Goal: Task Accomplishment & Management: Manage account settings

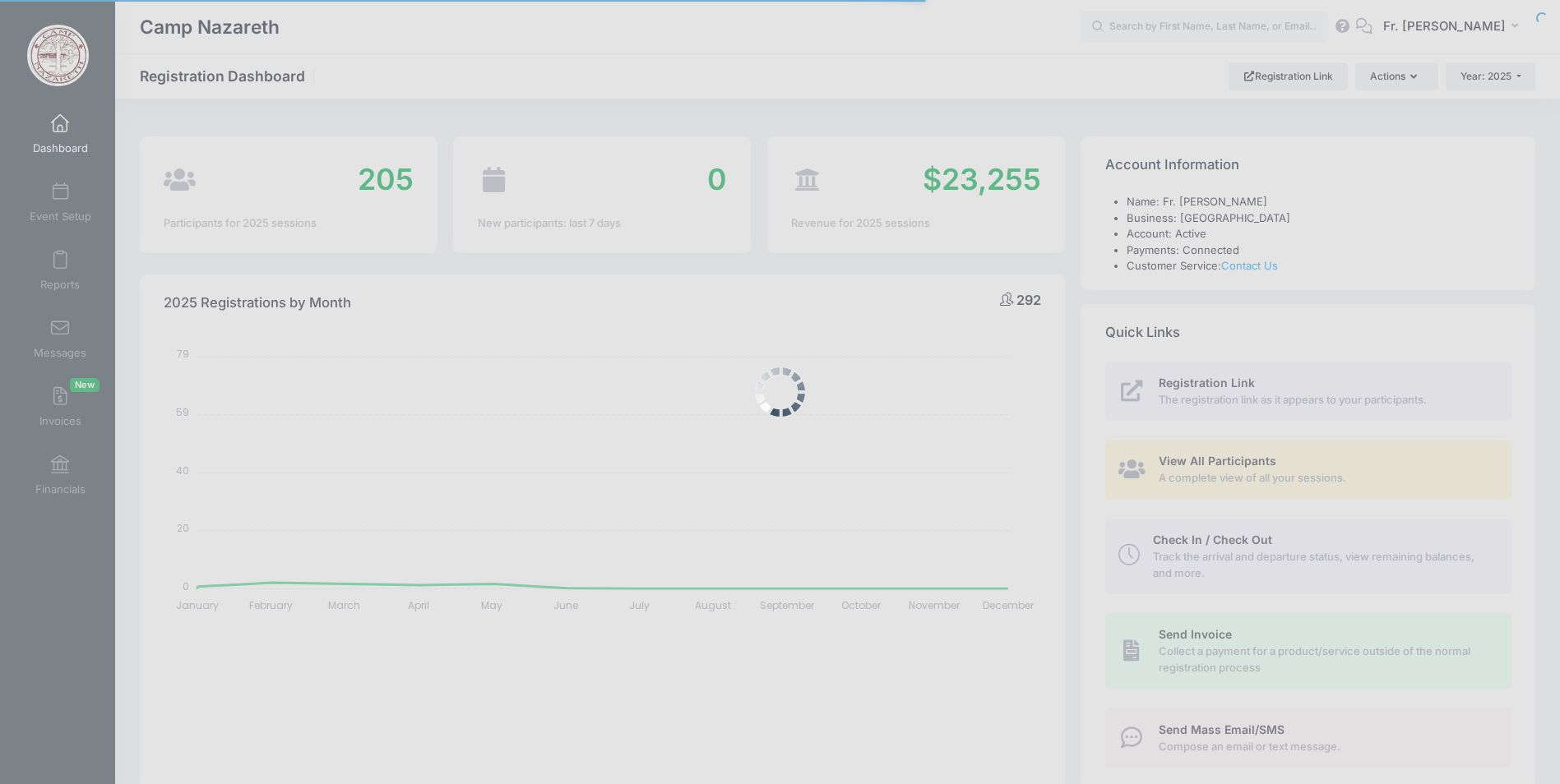
select select
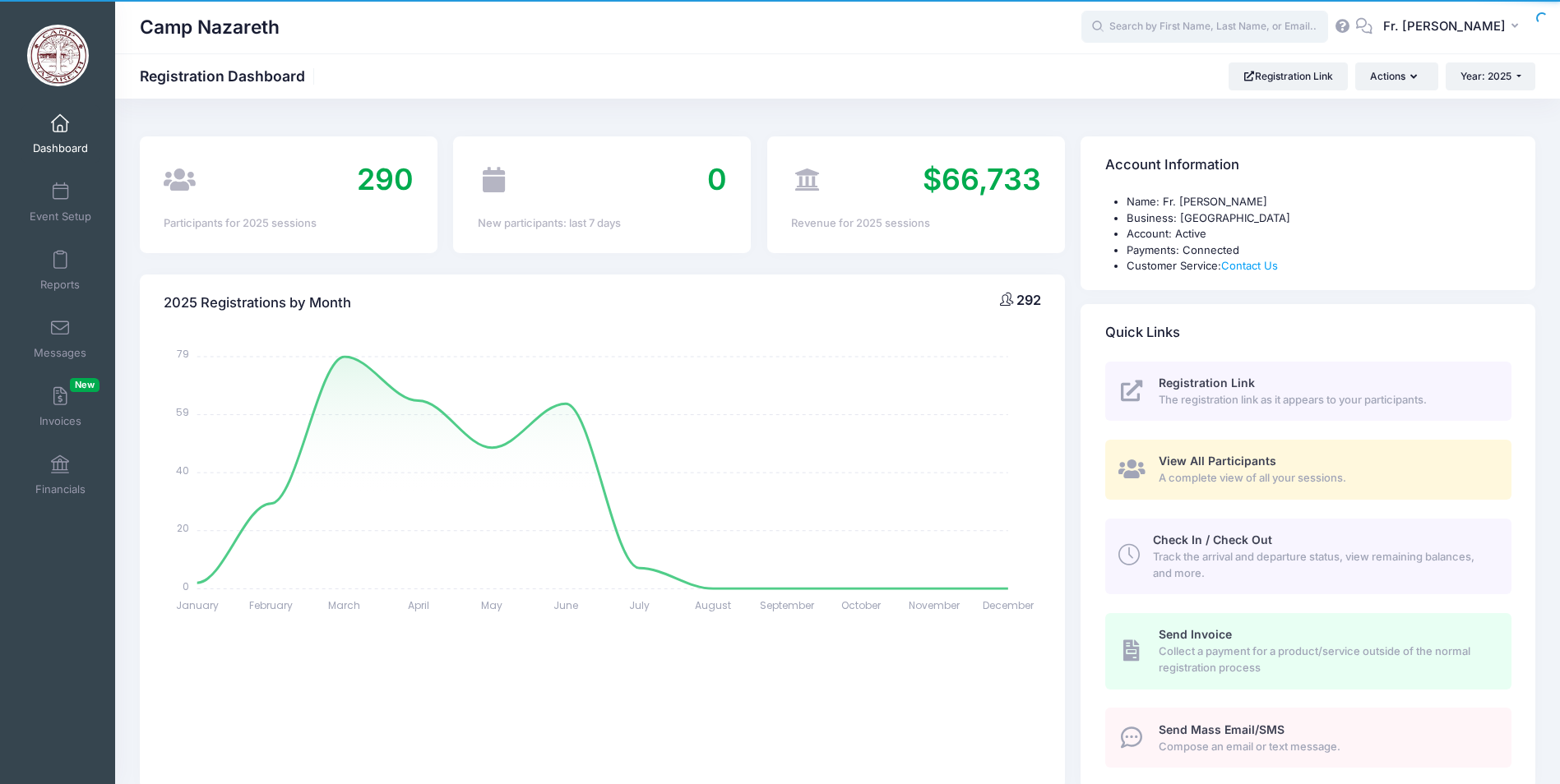
click at [1158, 33] on input "text" at bounding box center [1205, 27] width 247 height 33
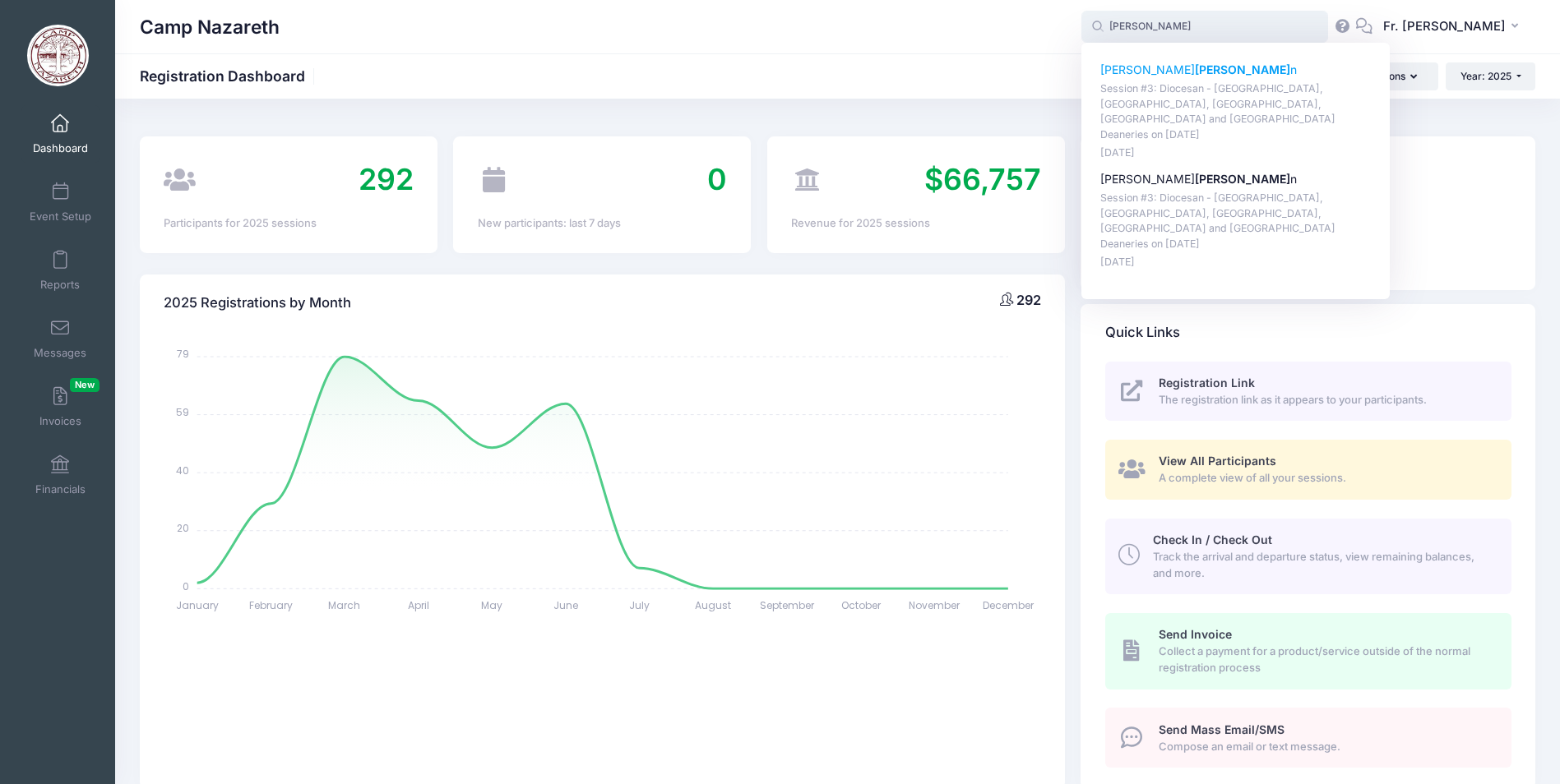
click at [1195, 71] on strong "Sherma" at bounding box center [1242, 69] width 95 height 14
type input "Amelia Sherman (Session #3: Diocesan - Johnstown, Pocono, Southern Tier, Youngs…"
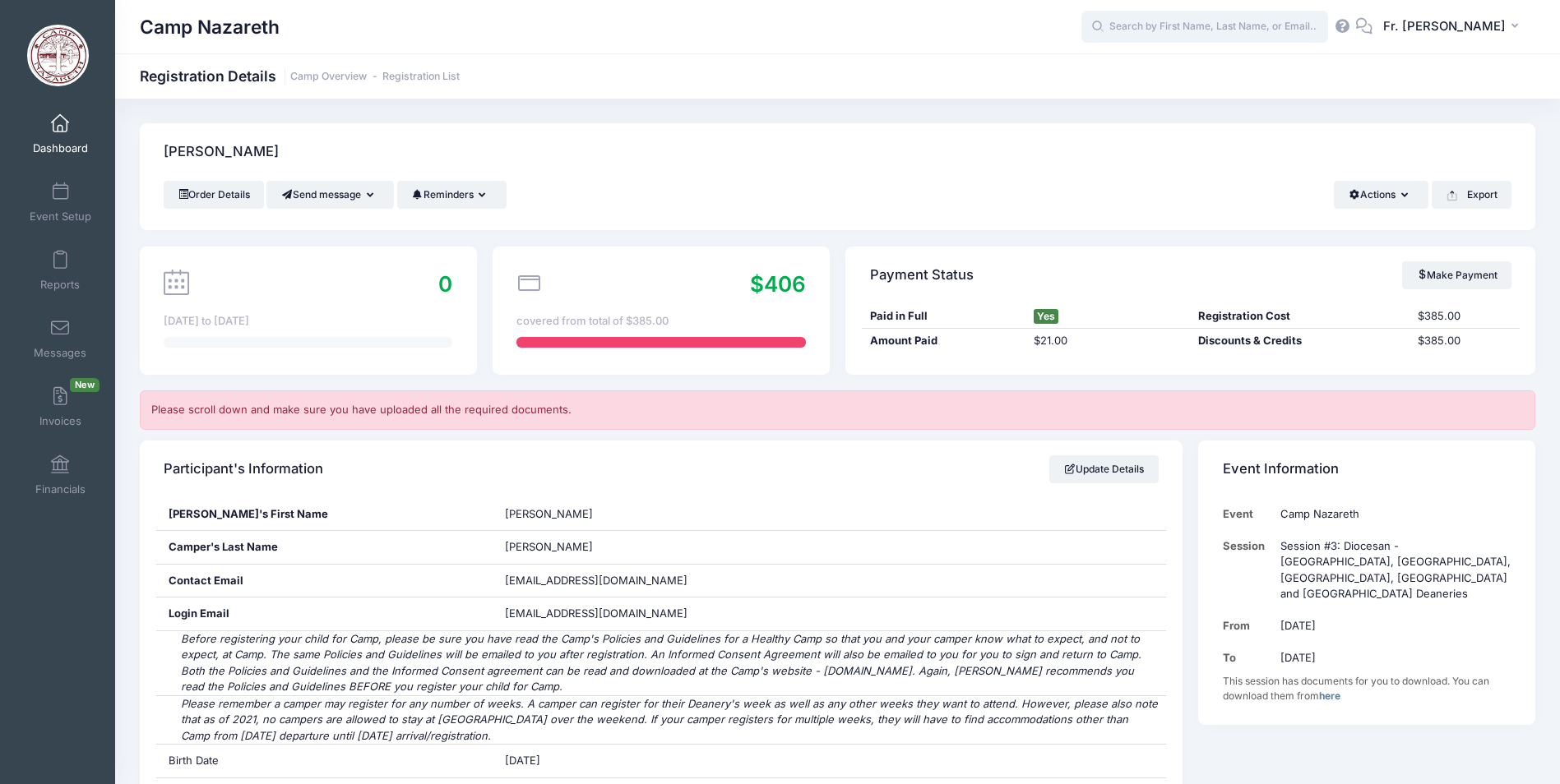
click at [1136, 25] on input "text" at bounding box center [1205, 27] width 247 height 33
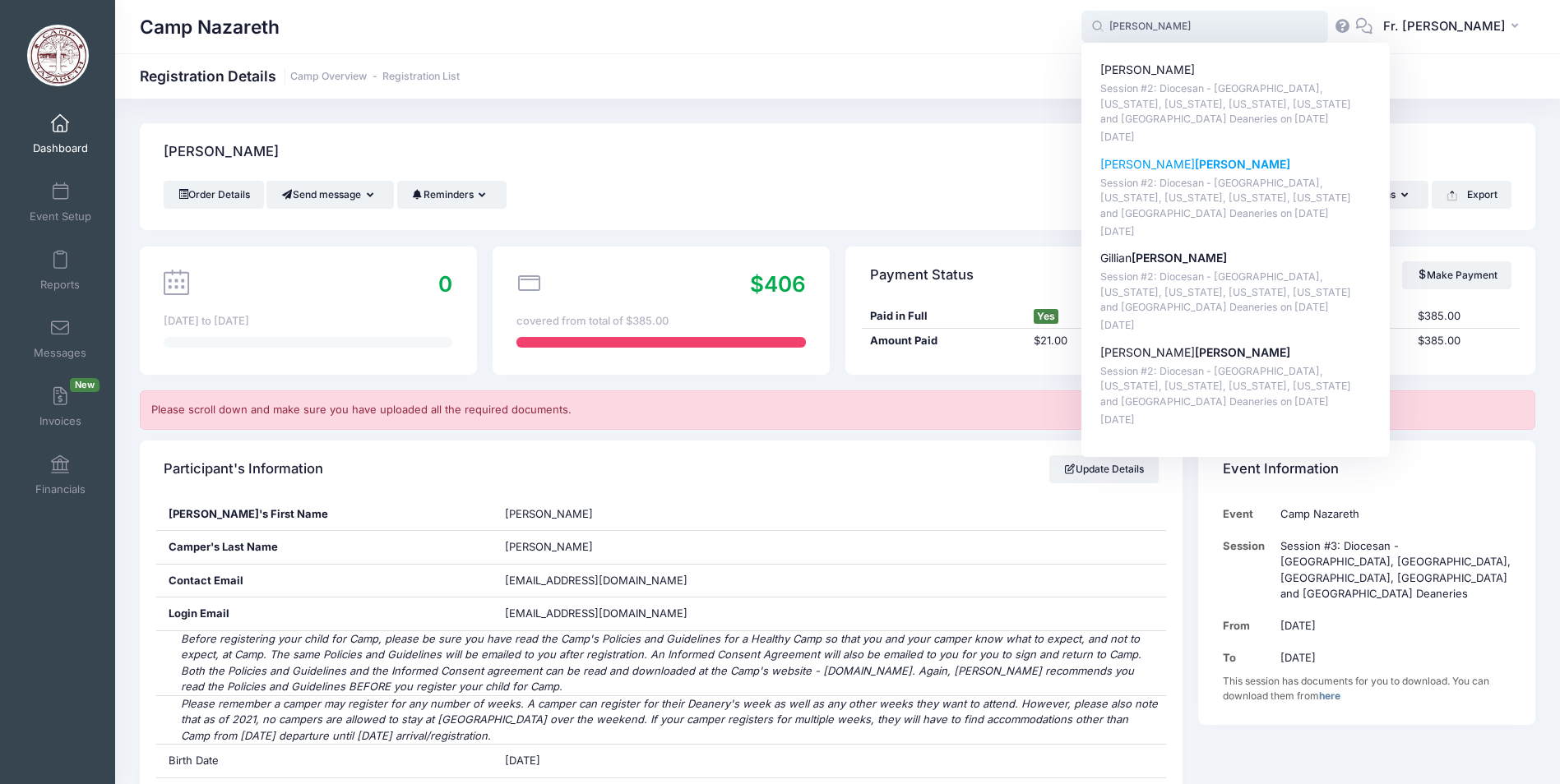
click at [1195, 171] on strong "Rogers" at bounding box center [1242, 164] width 95 height 14
type input "Alice Rogers (Session #2: Diocesan - New England, New York, New Jersey, Connect…"
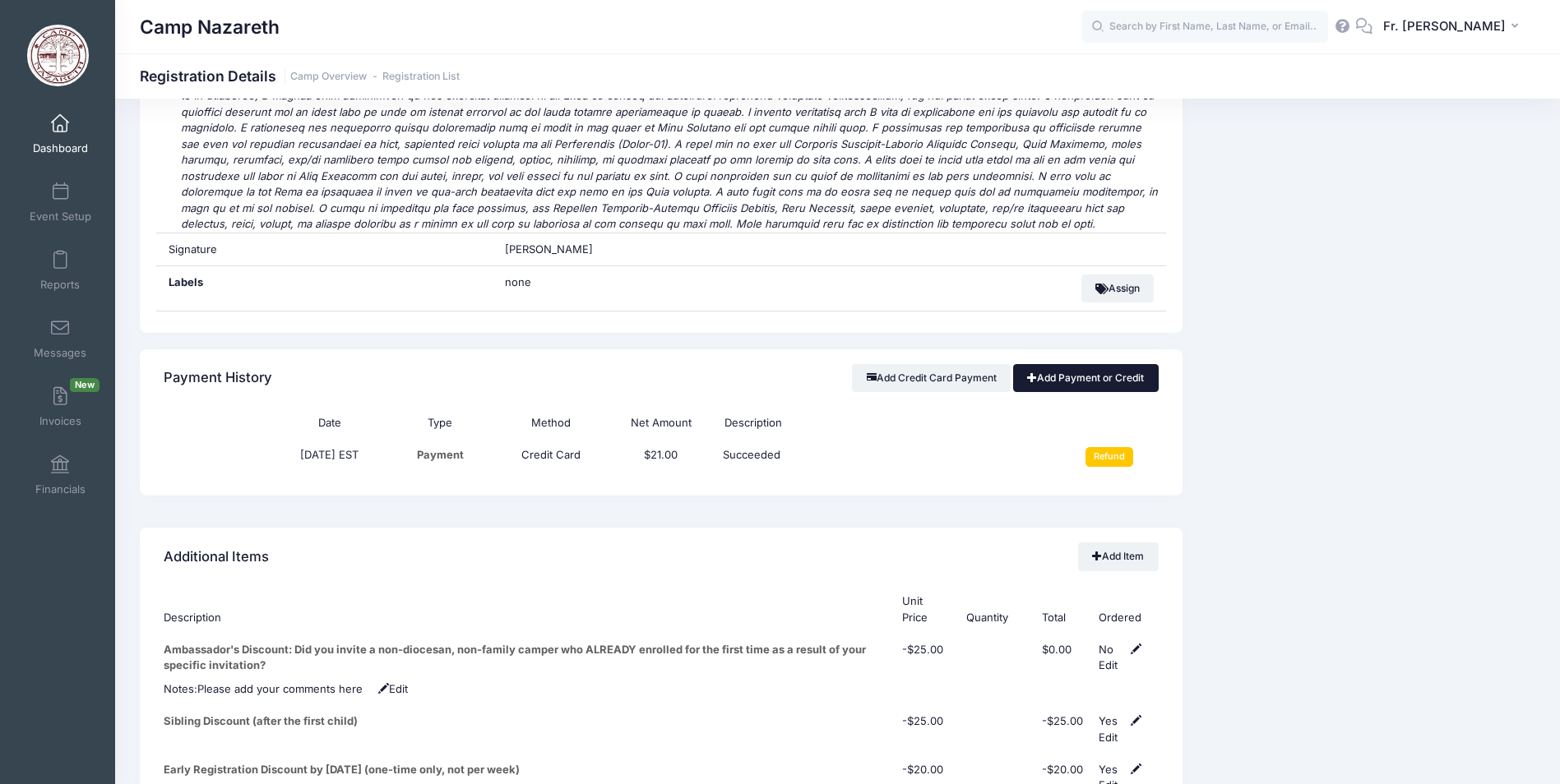
click at [1071, 364] on link "Add Payment or Credit" at bounding box center [1085, 377] width 145 height 28
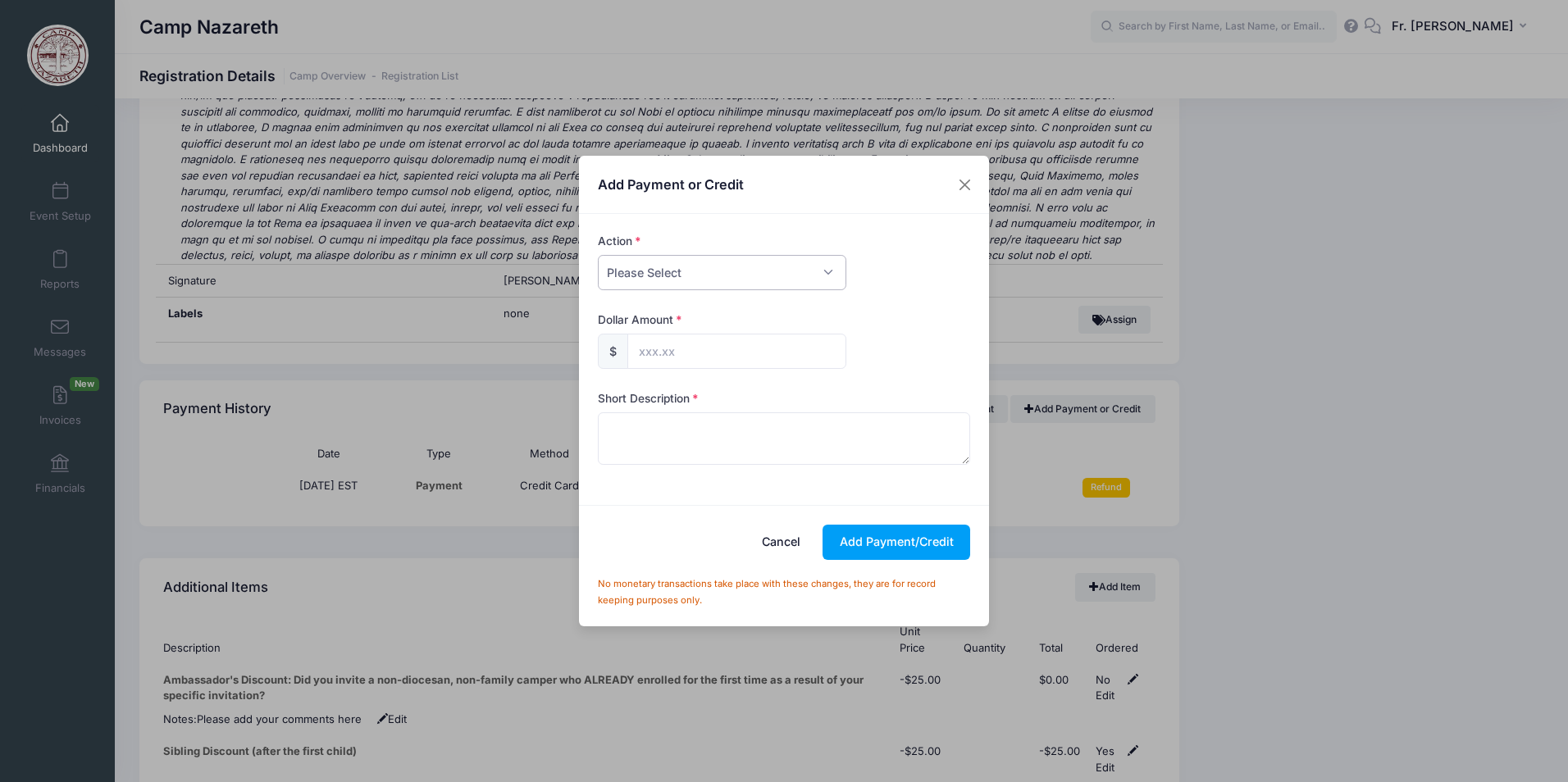
click at [822, 265] on select "Please Select Payment Credit Refund (Offline)" at bounding box center [722, 272] width 248 height 35
select select "credit"
click at [598, 255] on select "Please Select Payment Credit Refund (Offline)" at bounding box center [722, 272] width 248 height 35
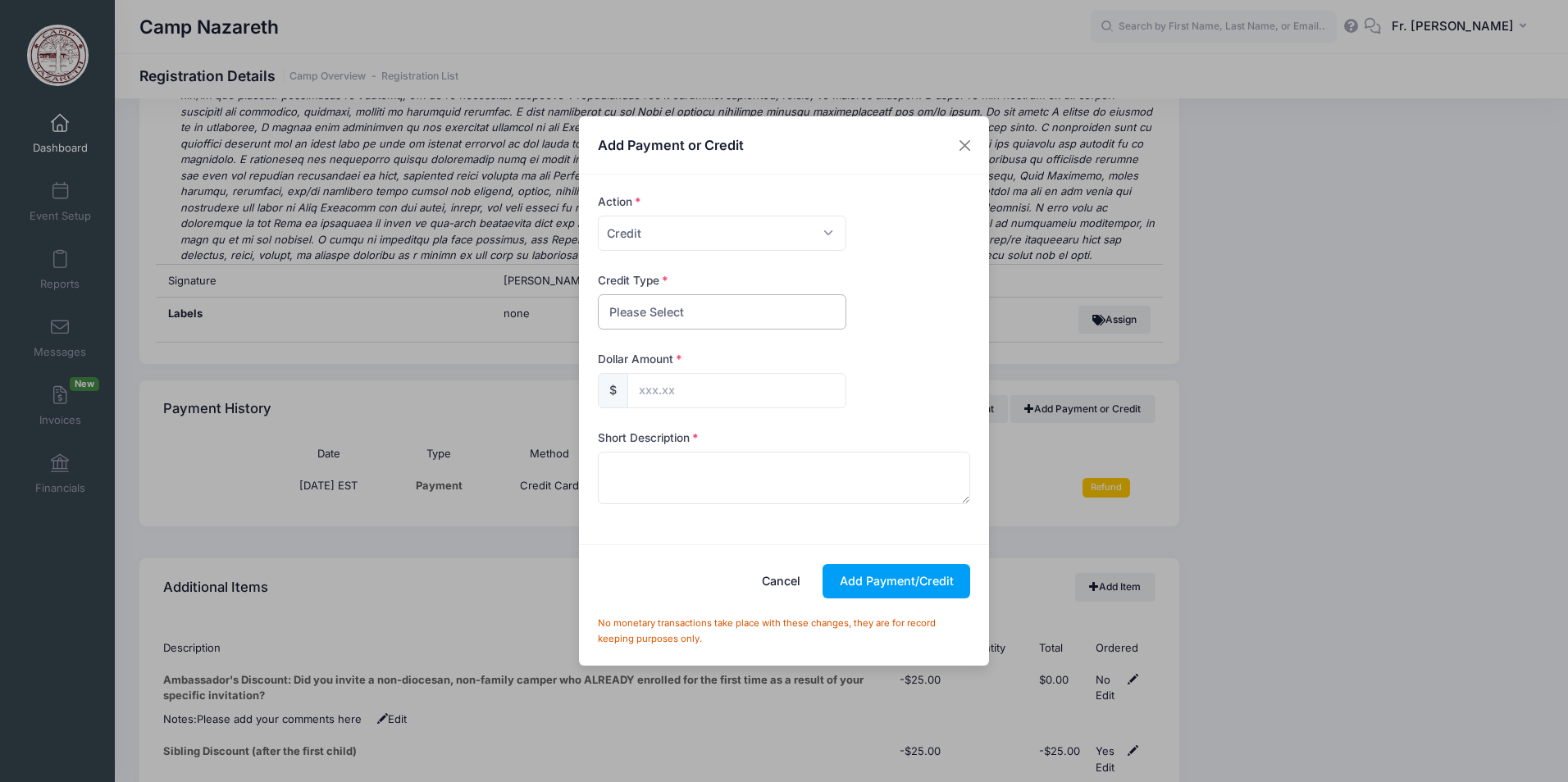
click at [686, 313] on select "Please Select Discount Scholarship Other" at bounding box center [722, 312] width 248 height 35
click at [598, 294] on select "Please Select Discount Scholarship Other" at bounding box center [722, 312] width 248 height 35
click at [690, 312] on select "Please Select Discount Scholarship Other" at bounding box center [722, 312] width 248 height 35
select select "other"
click at [598, 294] on select "Please Select Discount Scholarship Other" at bounding box center [722, 312] width 248 height 35
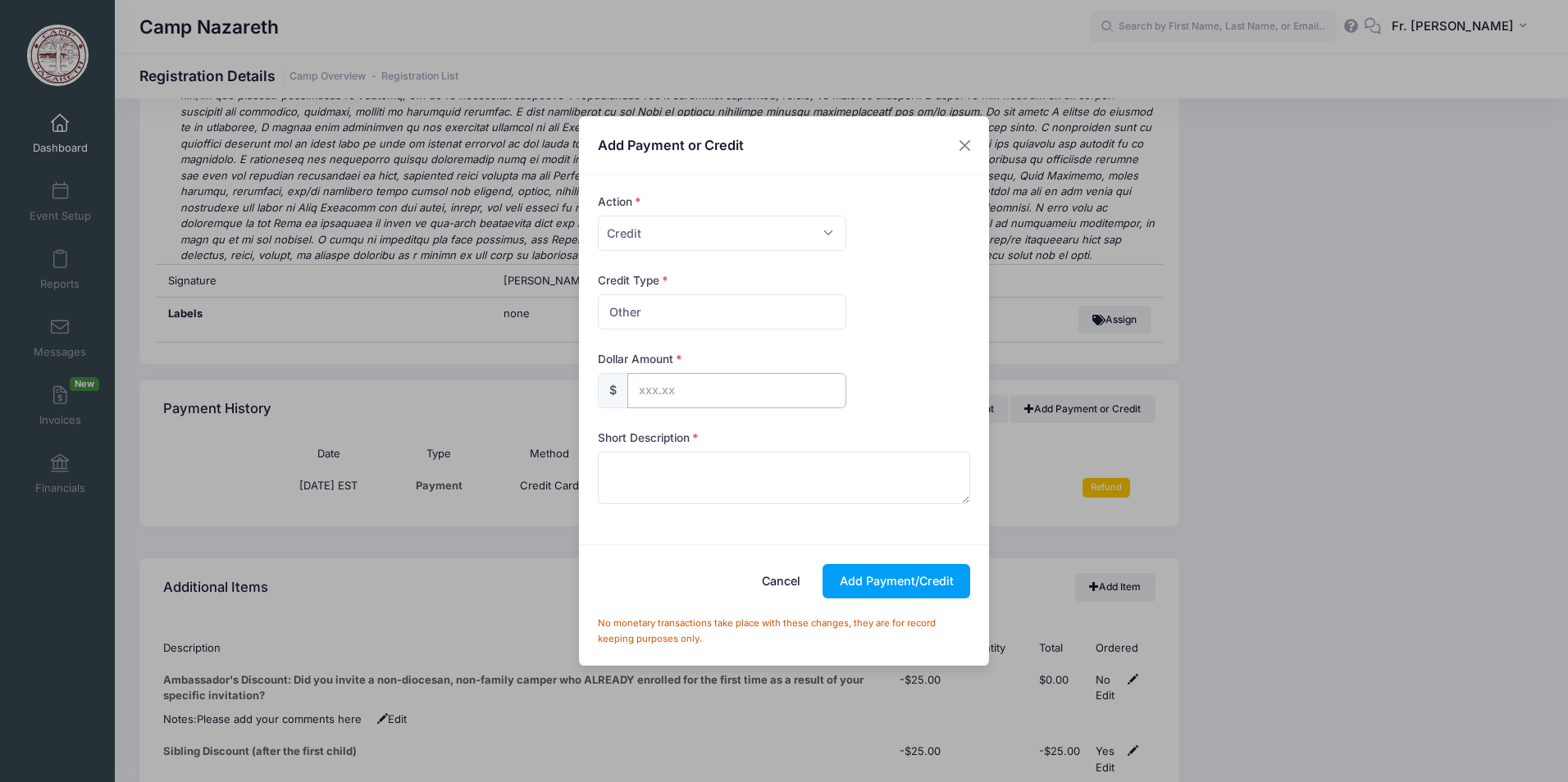
click at [679, 386] on input "text" at bounding box center [736, 391] width 219 height 35
type input "350.00"
click at [648, 477] on textarea at bounding box center [784, 478] width 373 height 53
type textarea "nj deanery by credit card"
click at [915, 583] on button "Add Payment/Credit" at bounding box center [896, 582] width 147 height 35
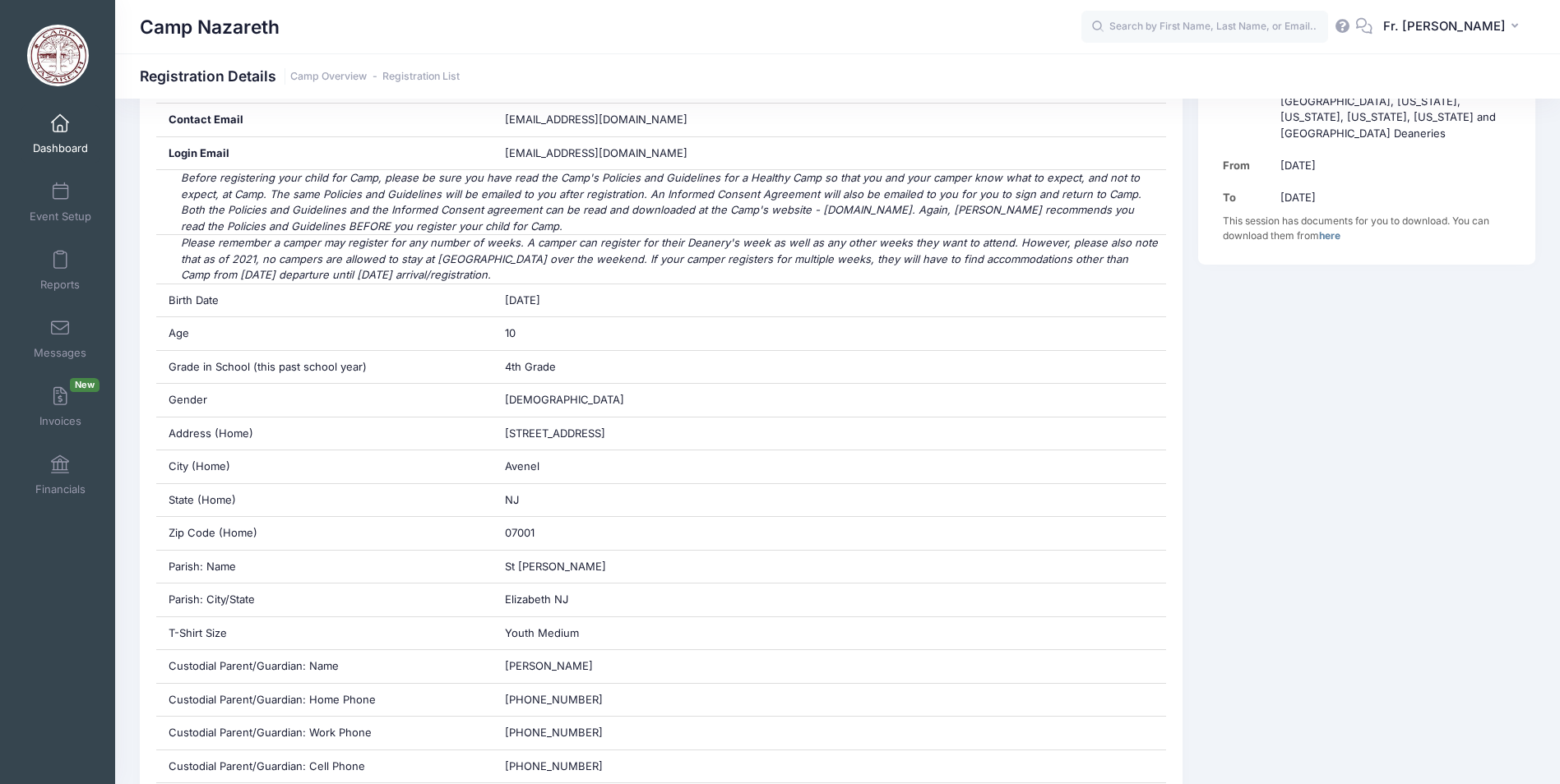
scroll to position [0, 0]
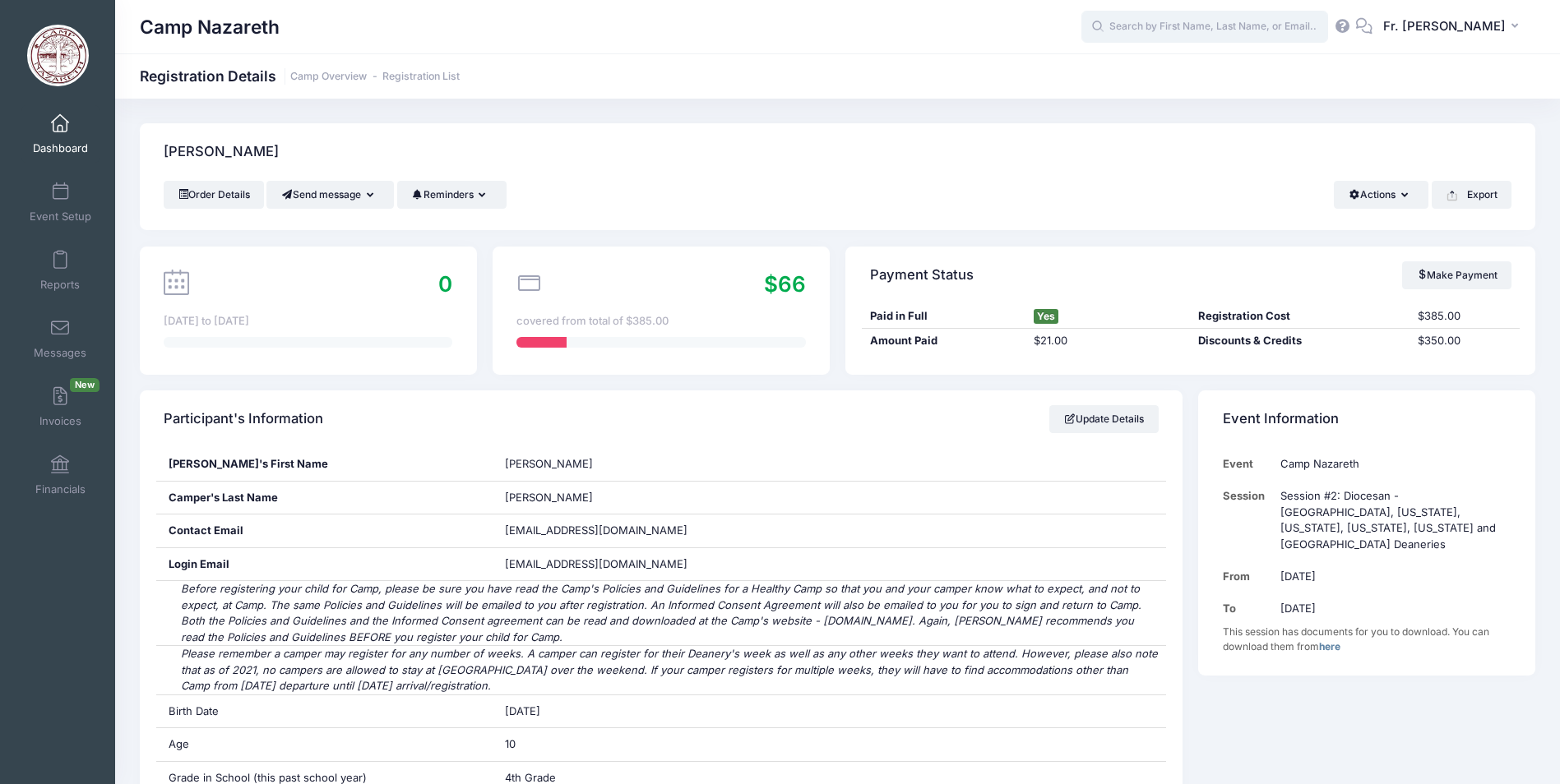
click at [1138, 31] on input "text" at bounding box center [1205, 27] width 247 height 33
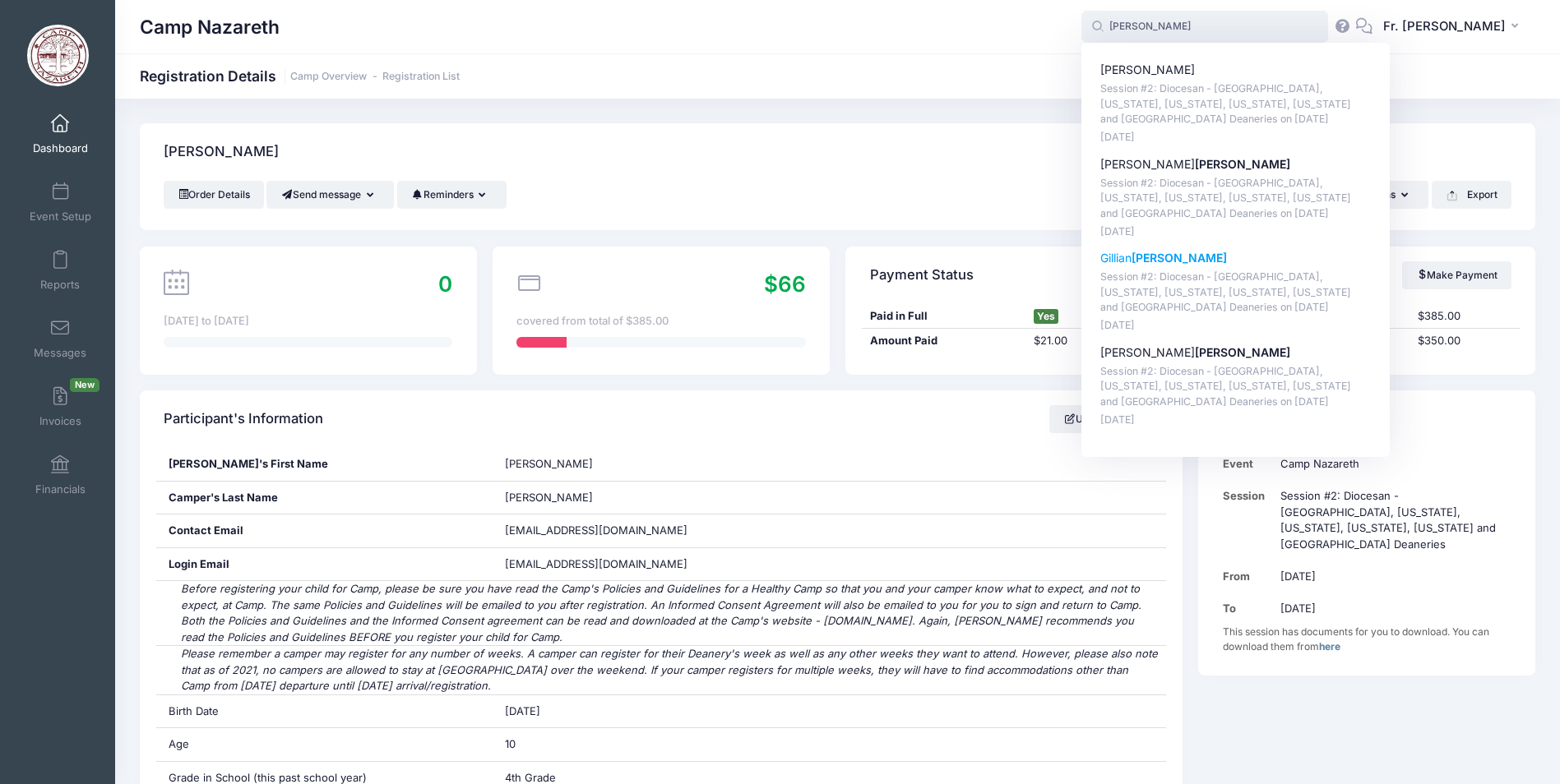
click at [1137, 254] on p "Gillian Rogers" at bounding box center [1236, 258] width 271 height 18
type input "Gillian Rogers (Session #2: Diocesan - New England, New York, New Jersey, Conne…"
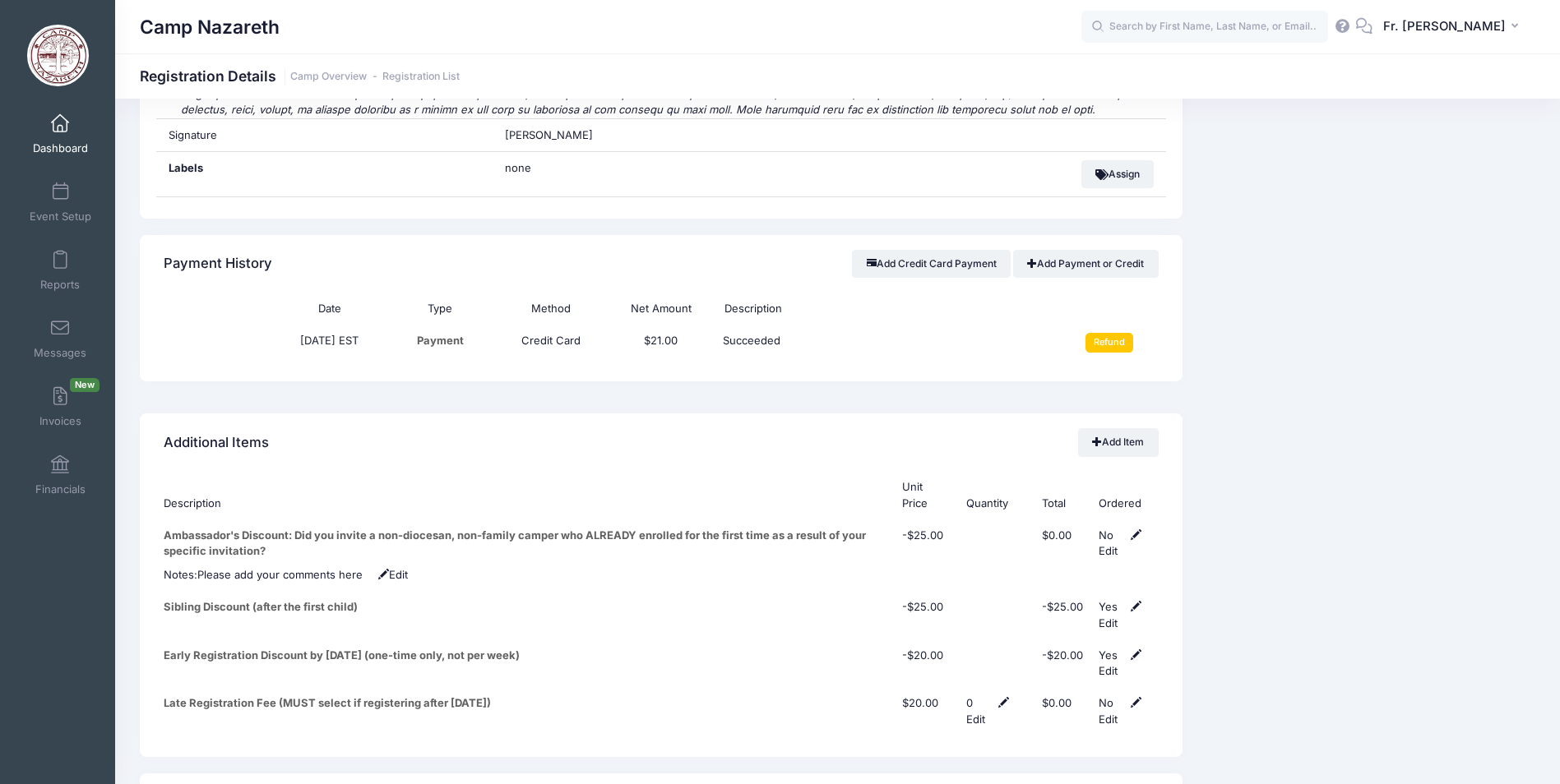
scroll to position [5343, 0]
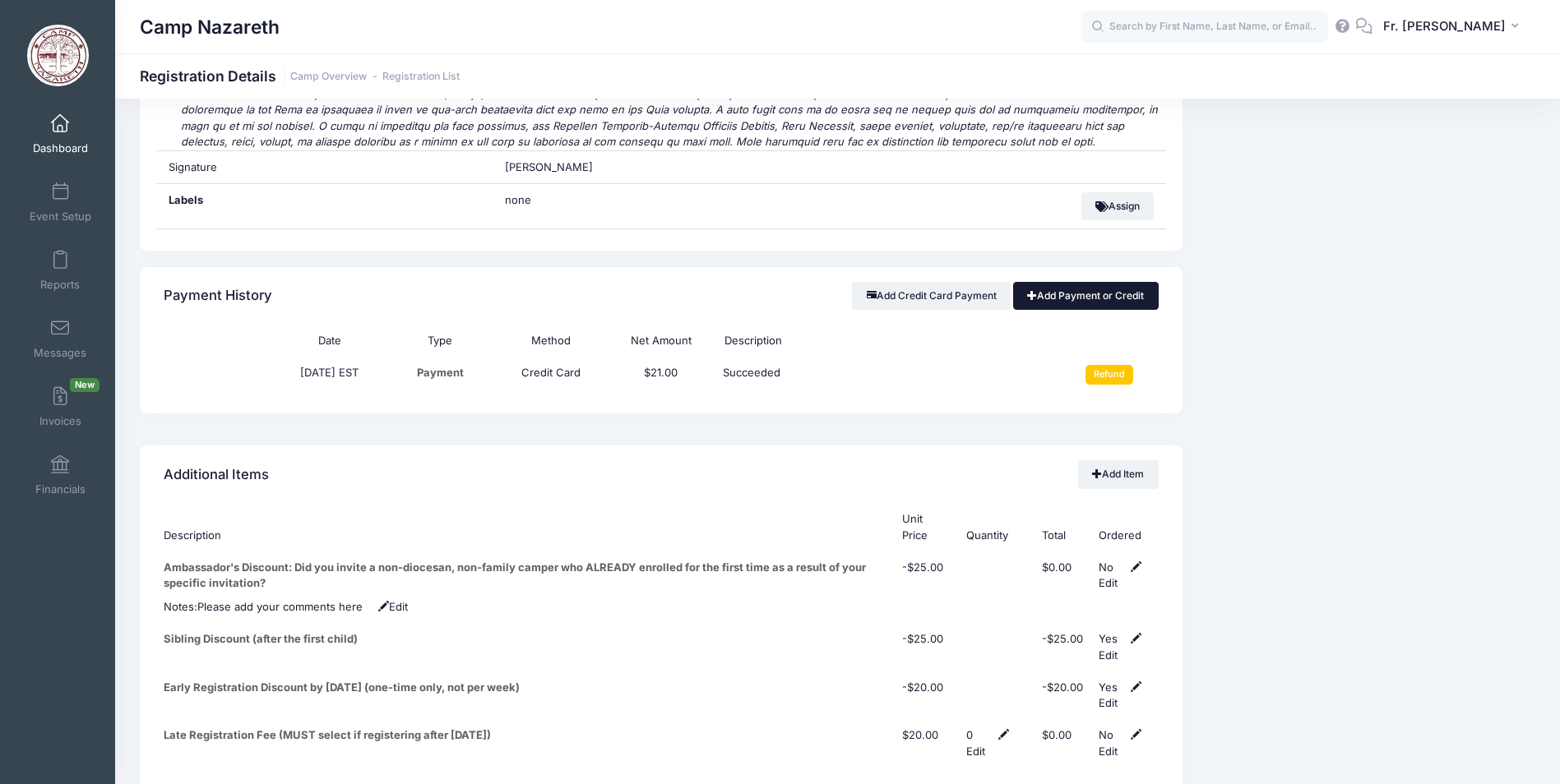
click at [1037, 282] on link "Add Payment or Credit" at bounding box center [1085, 296] width 145 height 28
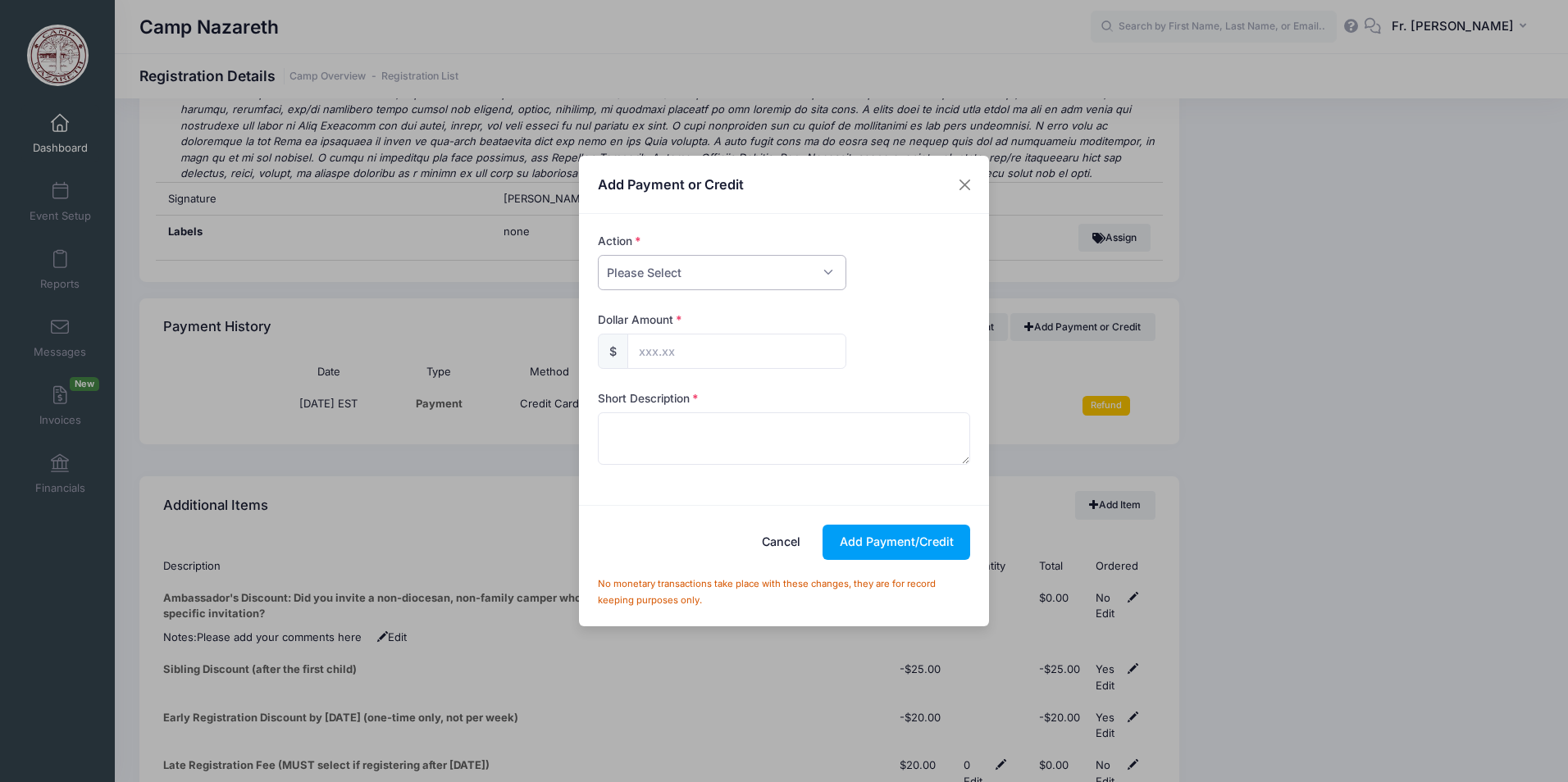
click at [831, 271] on select "Please Select Payment Credit Refund (Offline)" at bounding box center [722, 272] width 248 height 35
select select "credit"
click at [598, 255] on select "Please Select Payment Credit Refund (Offline)" at bounding box center [722, 272] width 248 height 35
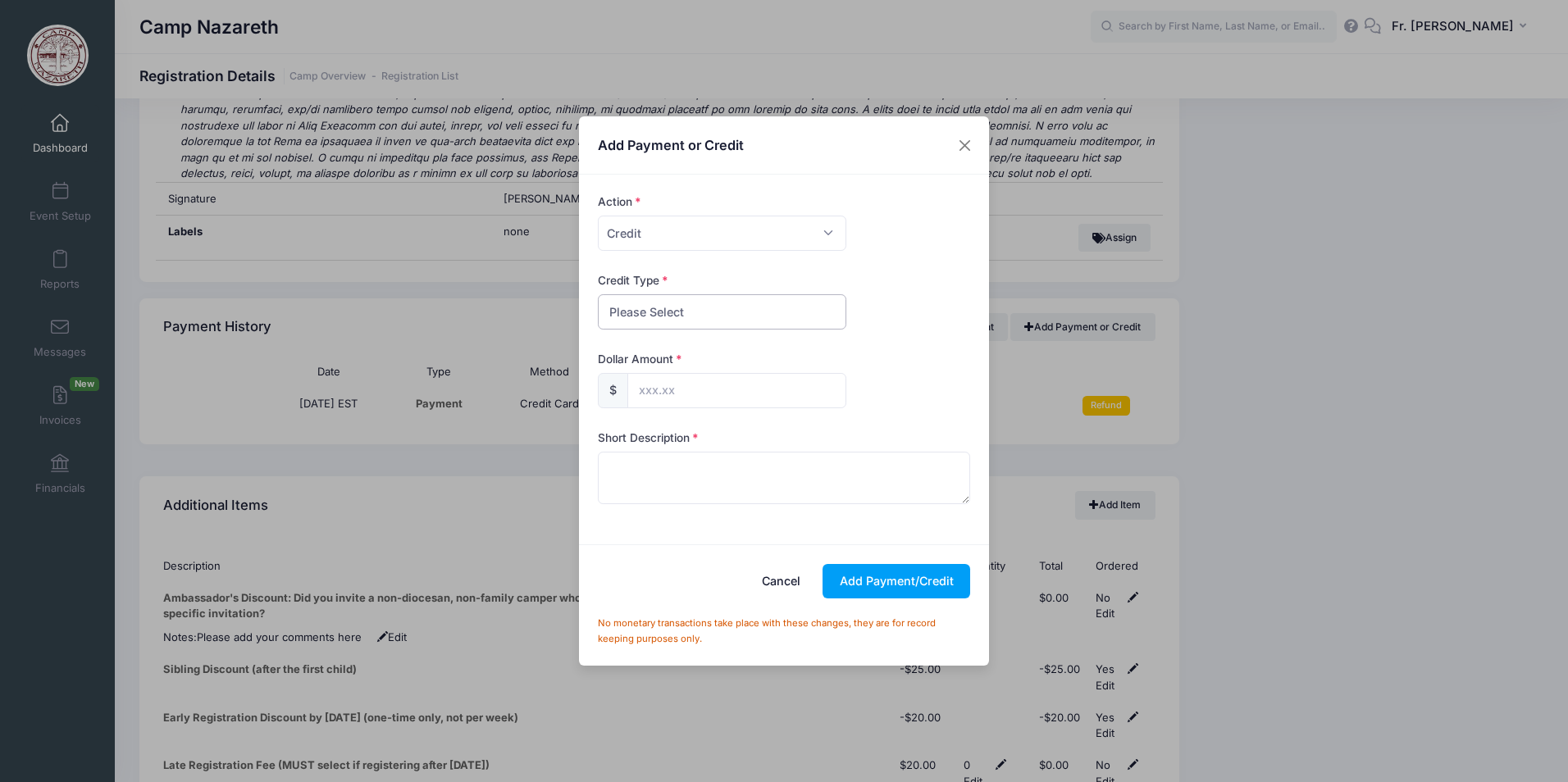
click at [760, 308] on select "Please Select Discount Scholarship Other" at bounding box center [722, 312] width 248 height 35
select select "other"
click at [598, 294] on select "Please Select Discount Scholarship Other" at bounding box center [722, 312] width 248 height 35
click at [705, 388] on input "text" at bounding box center [736, 391] width 219 height 35
type input "325.00"
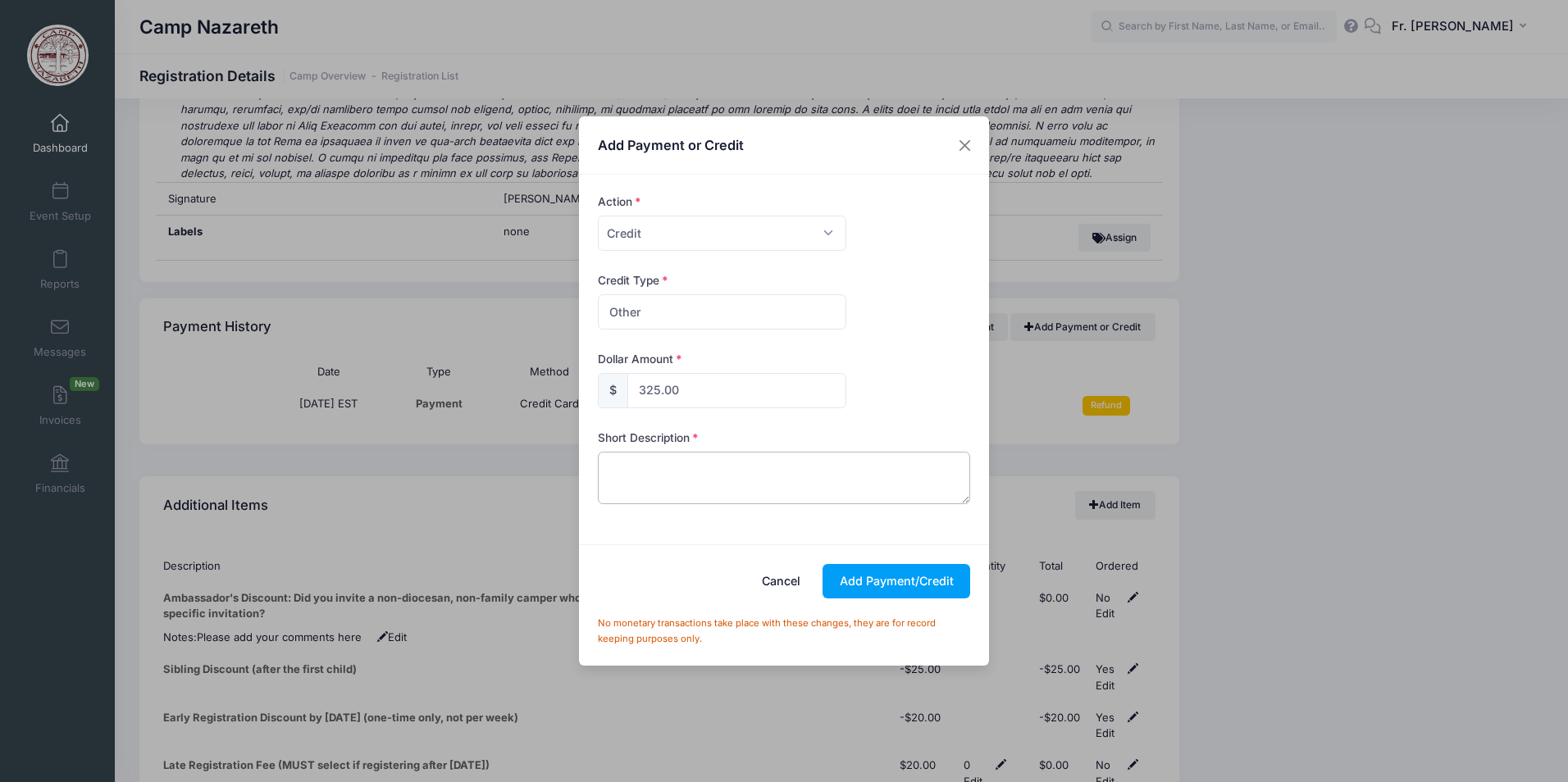
click at [641, 470] on textarea at bounding box center [784, 478] width 373 height 53
type textarea "nj deanery credit card"
click at [902, 589] on button "Add Payment/Credit" at bounding box center [896, 582] width 147 height 35
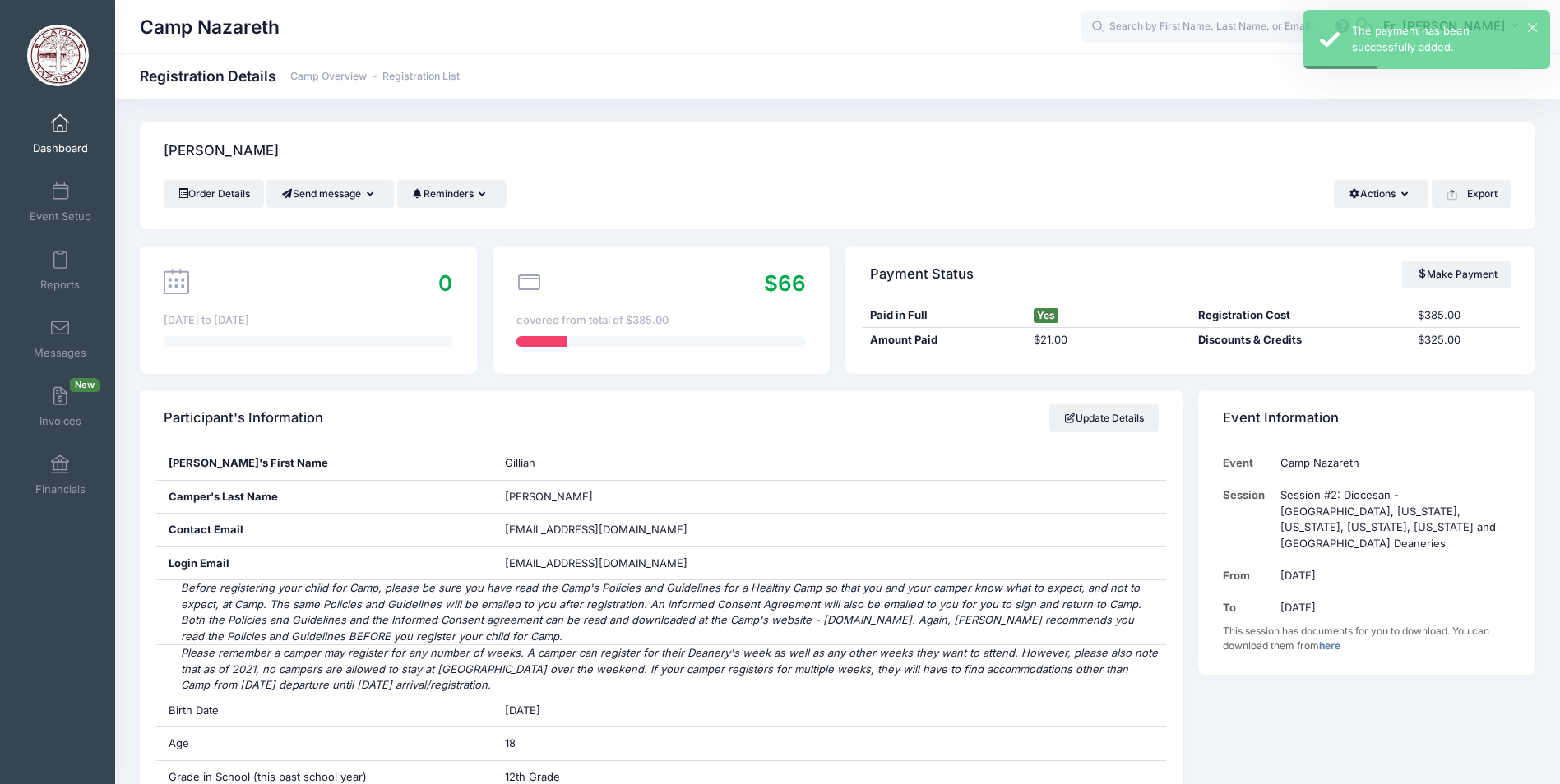
scroll to position [0, 0]
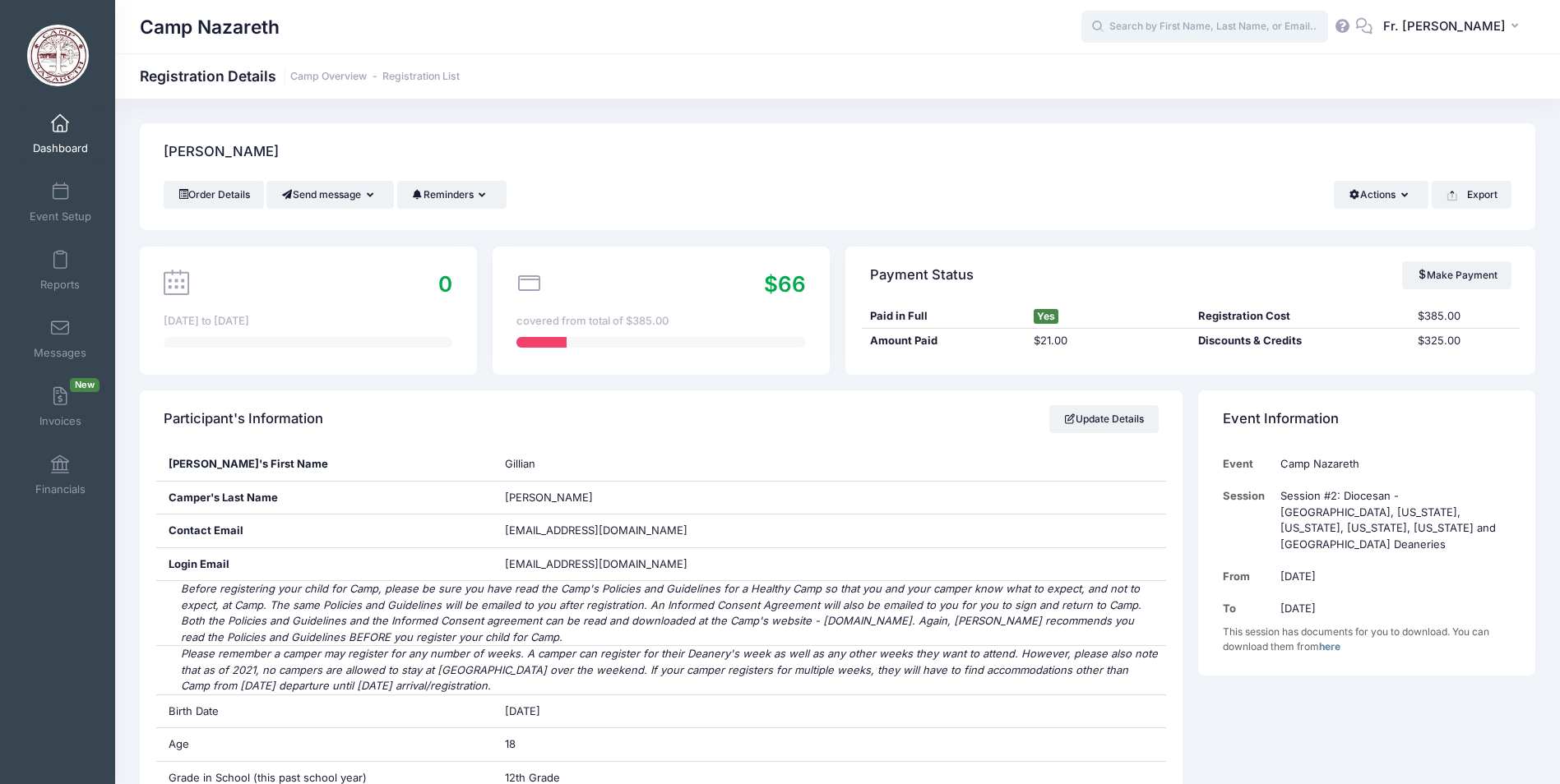
click at [1164, 28] on input "text" at bounding box center [1205, 27] width 247 height 33
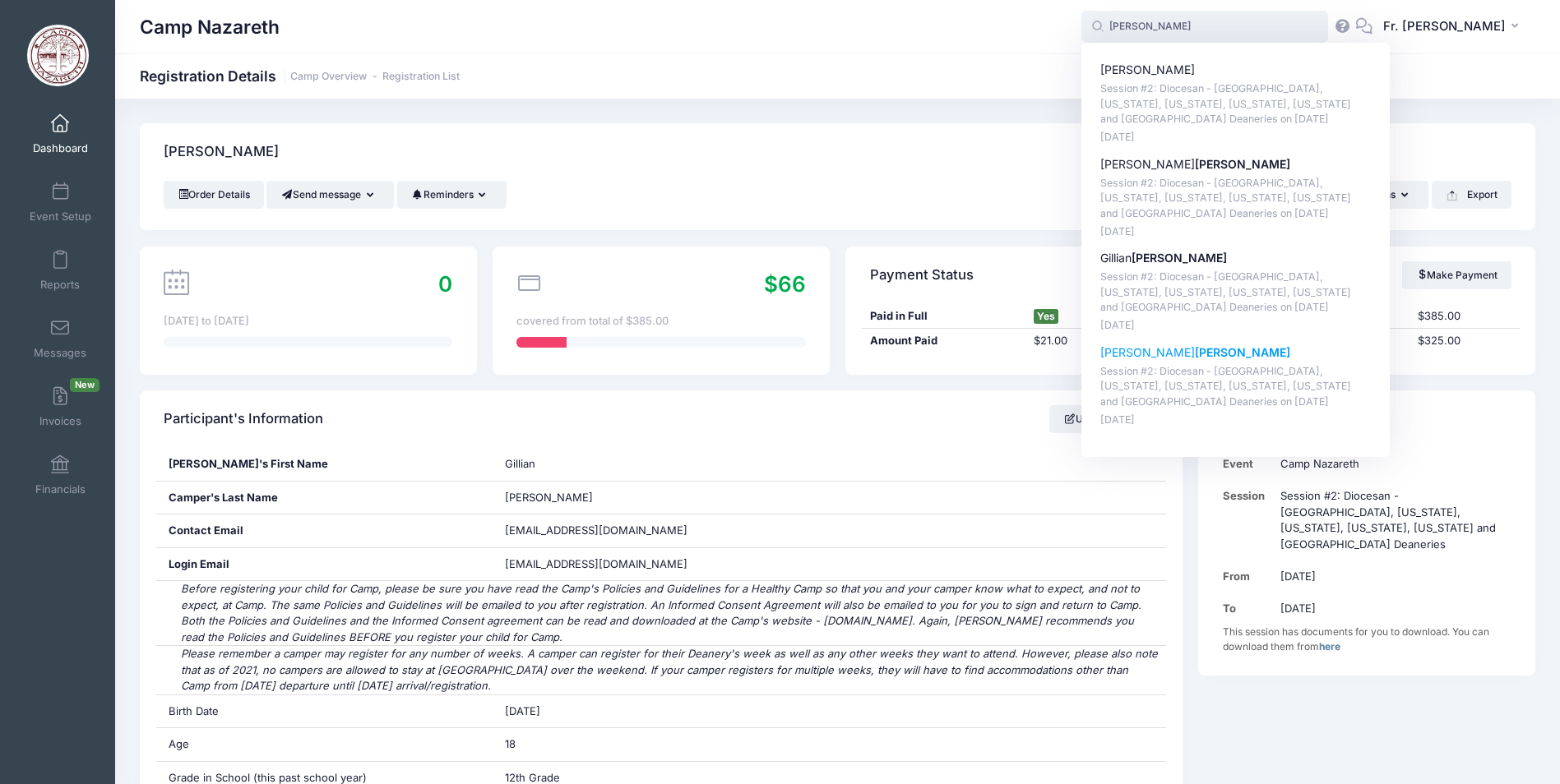
click at [1130, 349] on p "Zachary Rogers" at bounding box center [1236, 353] width 271 height 18
type input "Zachary Rogers (Session #2: Diocesan - New England, New York, New Jersey, Conne…"
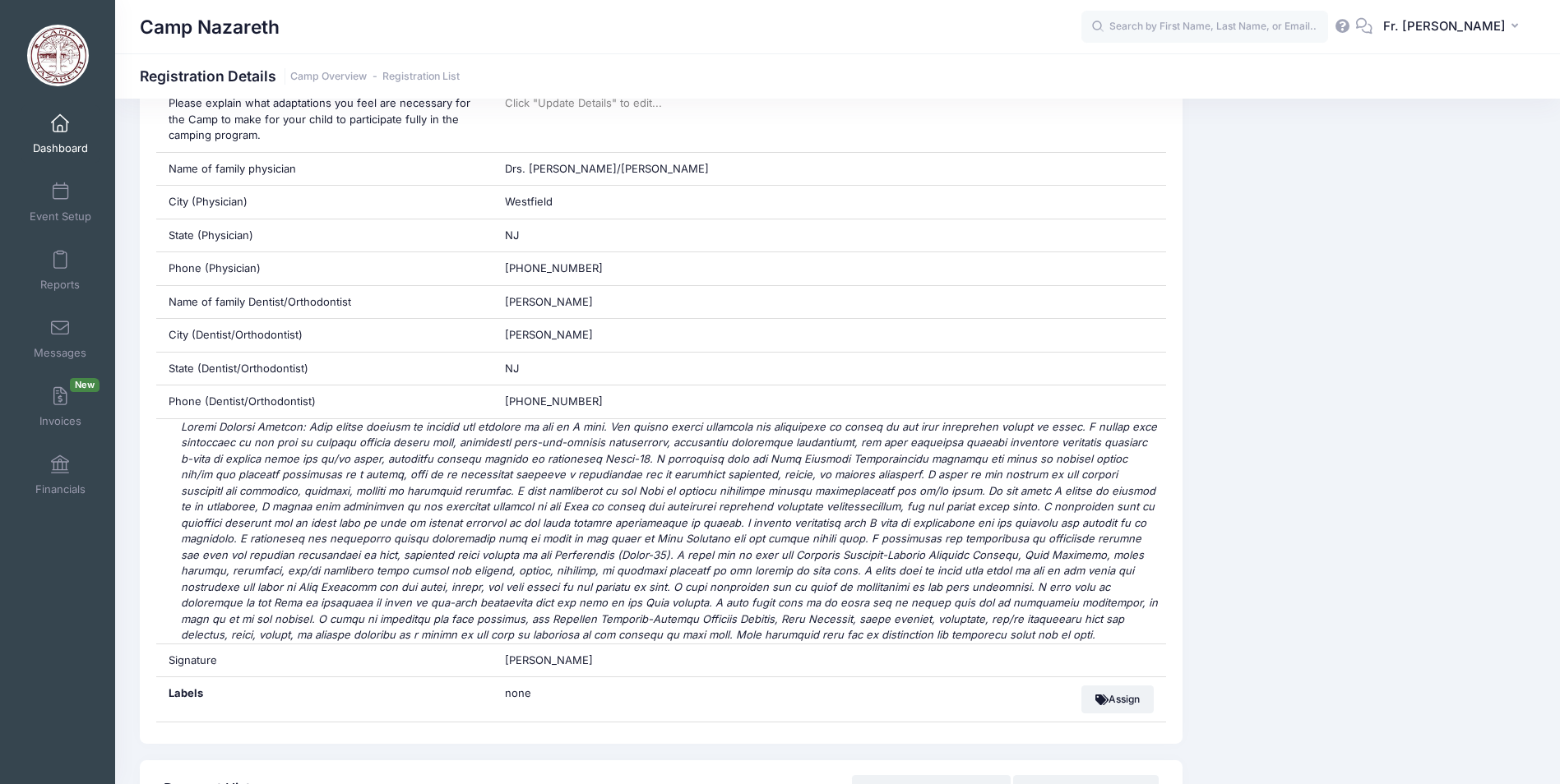
scroll to position [5180, 0]
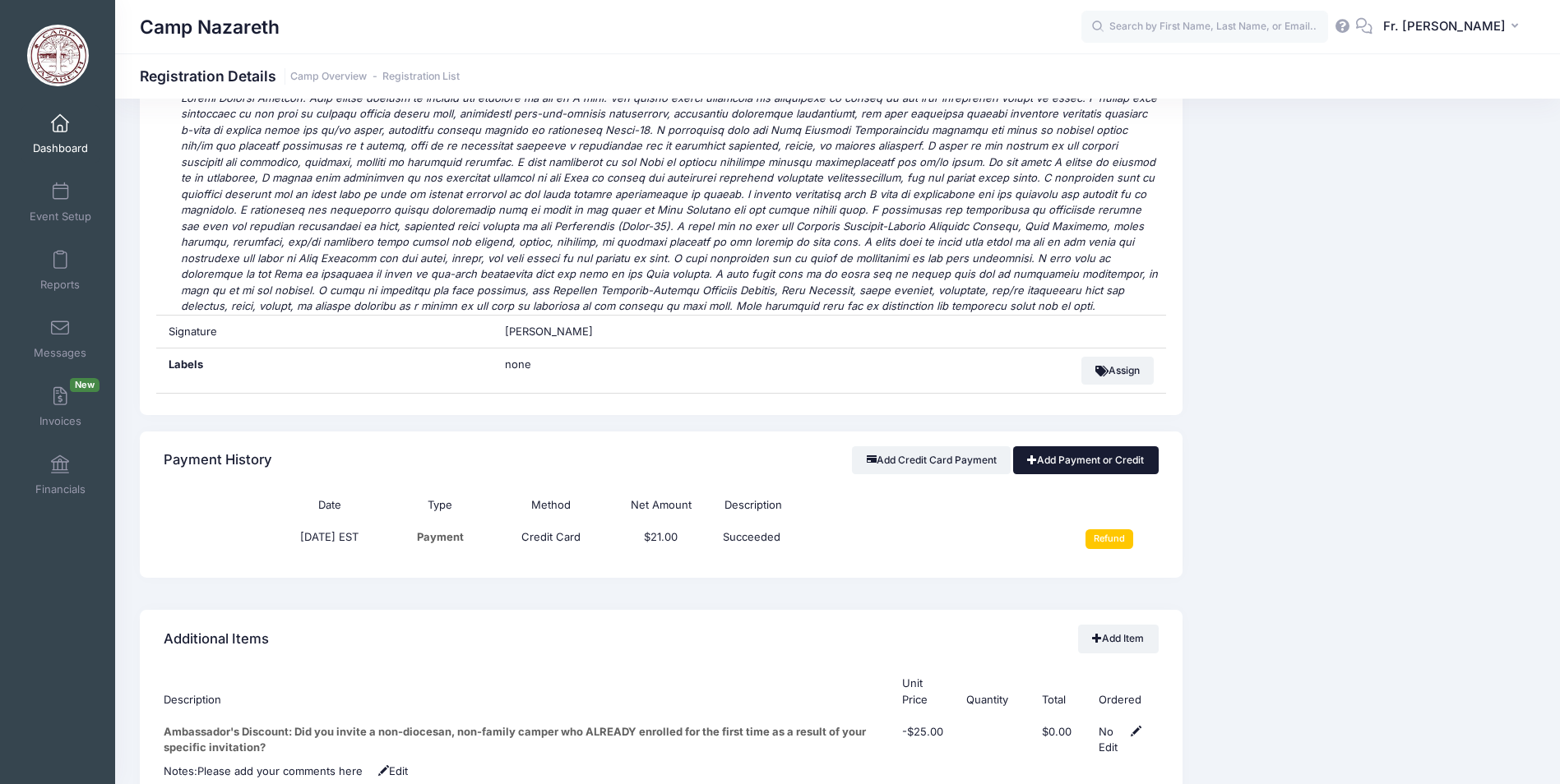
click at [1044, 446] on link "Add Payment or Credit" at bounding box center [1085, 460] width 145 height 28
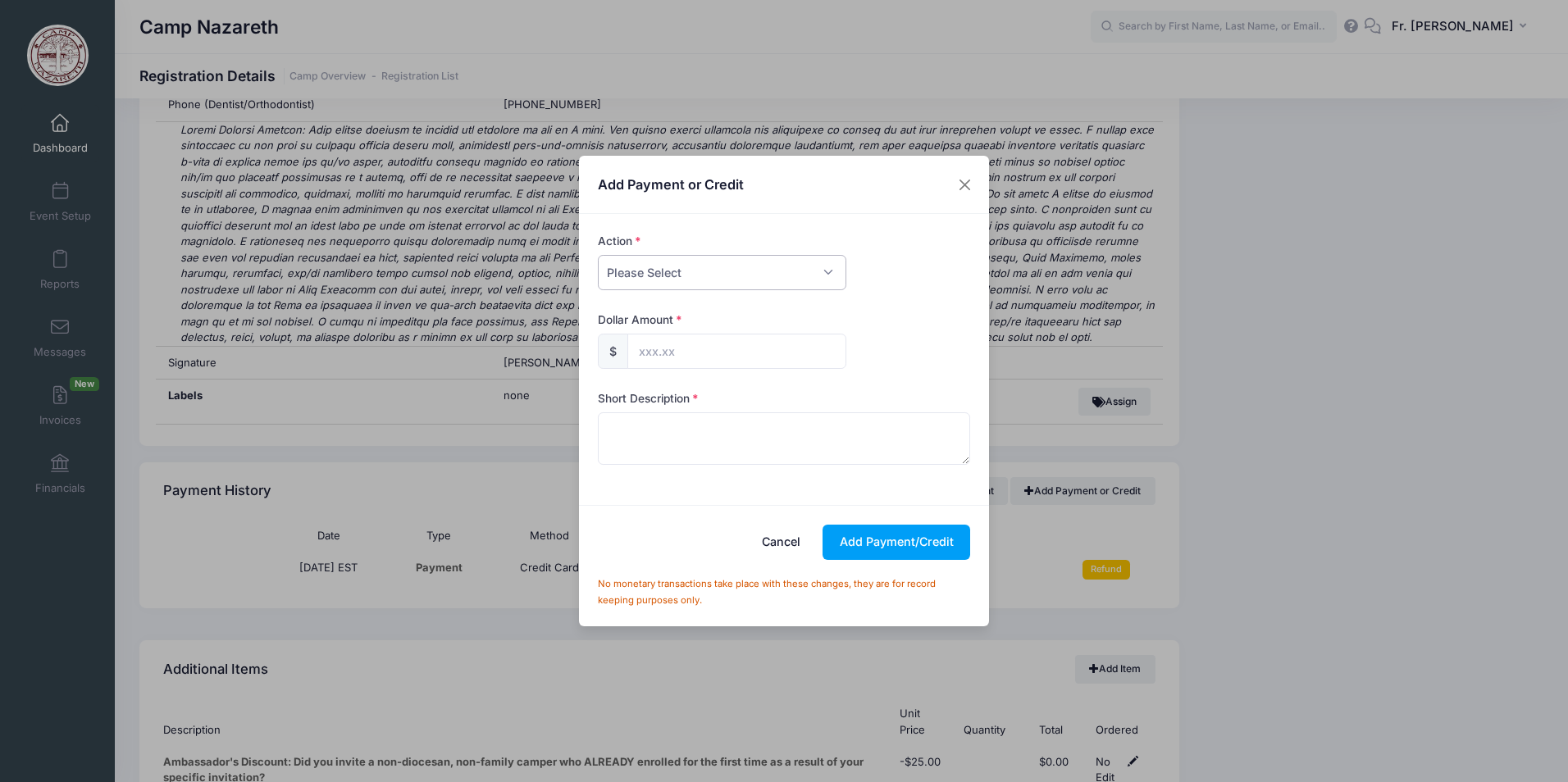
click at [831, 276] on select "Please Select Payment Credit Refund (Offline)" at bounding box center [722, 272] width 248 height 35
select select "credit"
click at [598, 255] on select "Please Select Payment Credit Refund (Offline)" at bounding box center [722, 272] width 248 height 35
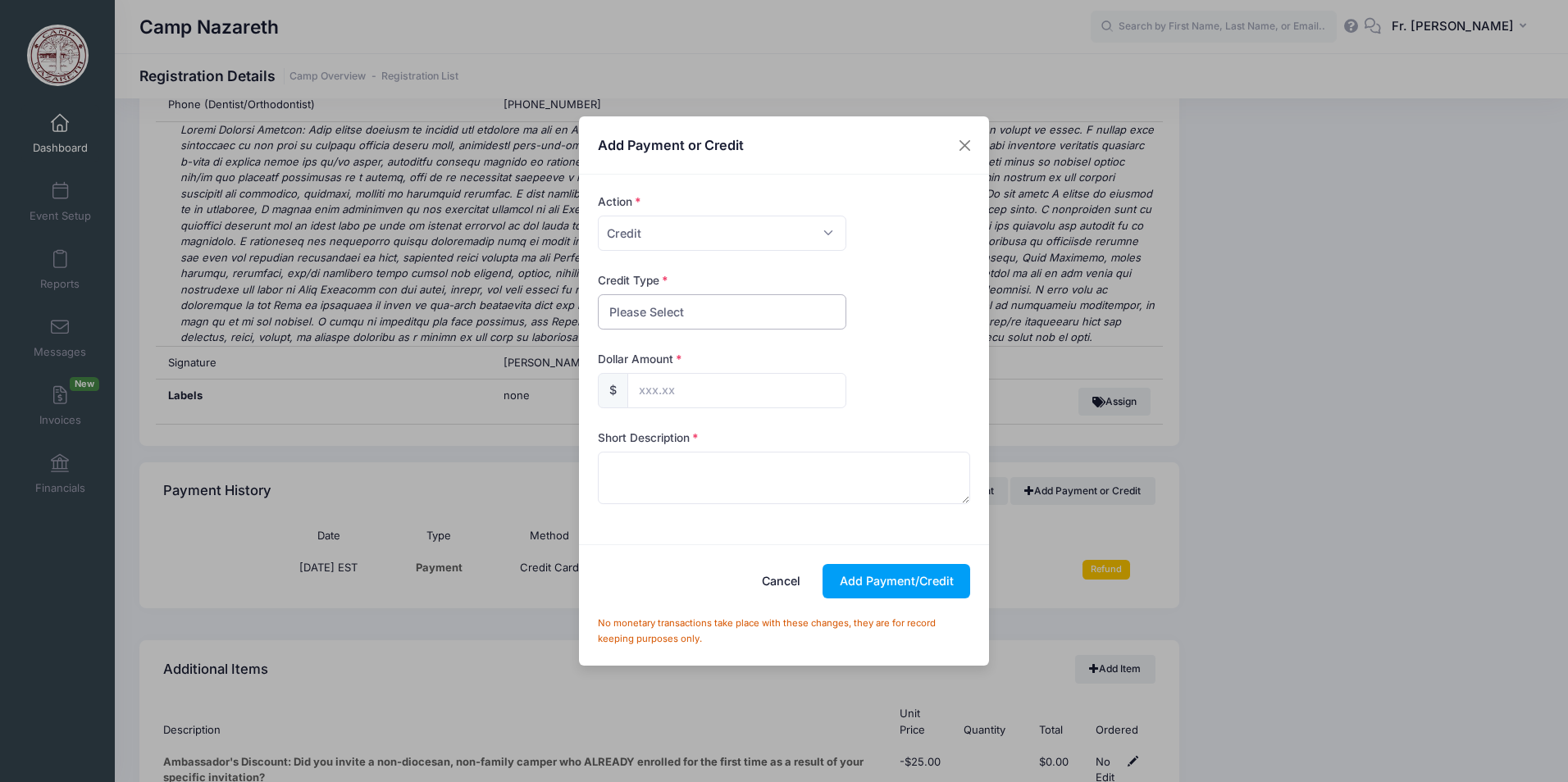
click at [742, 323] on select "Please Select Discount Scholarship Other" at bounding box center [722, 312] width 248 height 35
select select "other"
click at [598, 294] on select "Please Select Discount Scholarship Other" at bounding box center [722, 312] width 248 height 35
click at [722, 395] on input "text" at bounding box center [736, 391] width 219 height 35
type input "325.00"
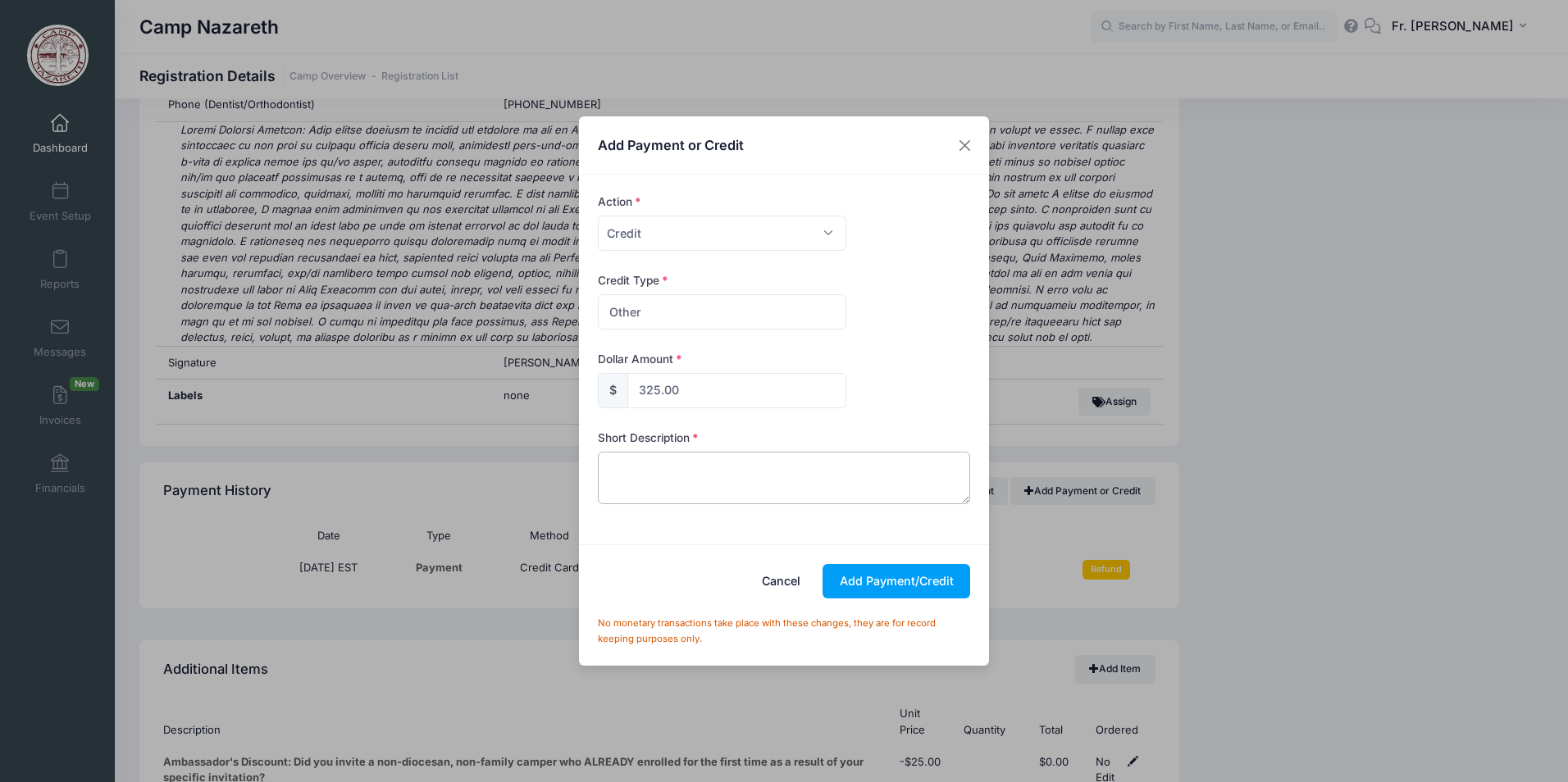
click at [647, 474] on textarea at bounding box center [784, 478] width 373 height 53
type textarea "nj deanery credit card"
click at [882, 579] on button "Add Payment/Credit" at bounding box center [896, 582] width 147 height 35
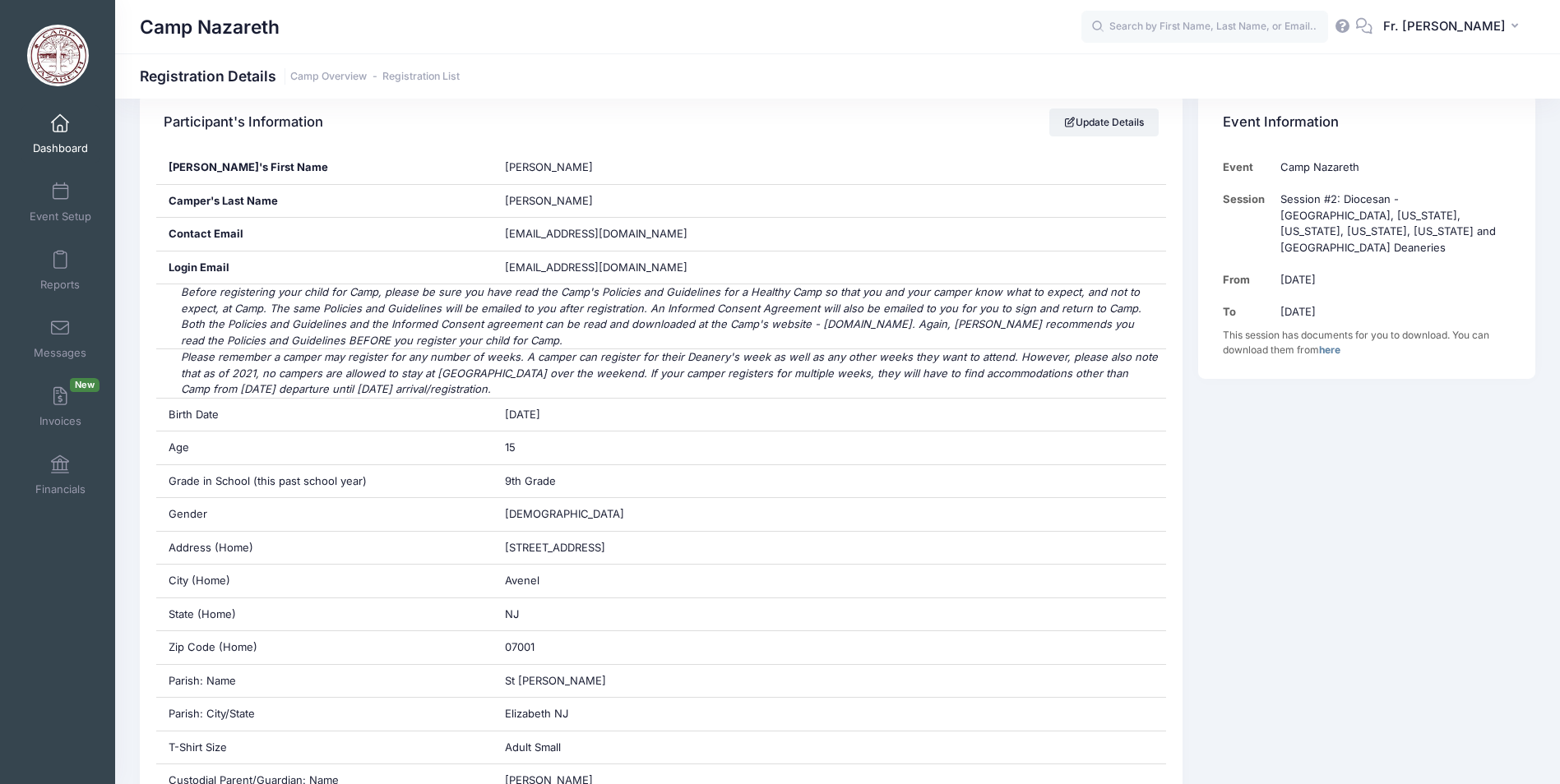
scroll to position [0, 0]
